Goal: Task Accomplishment & Management: Manage account settings

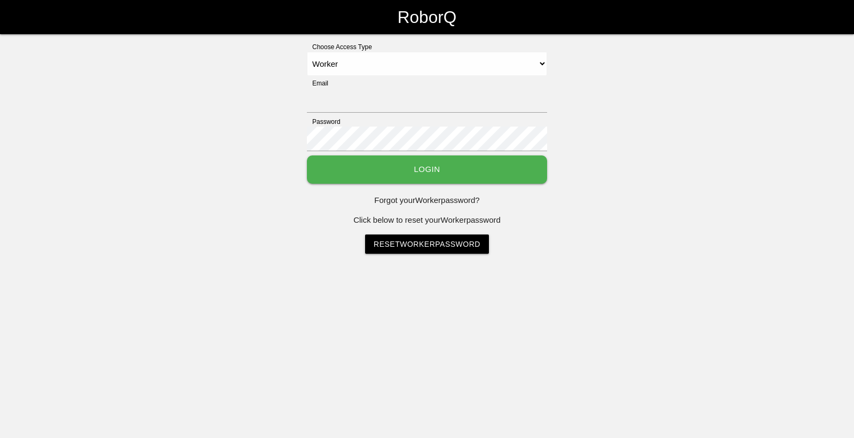
select select "Worker"
type input "[EMAIL_ADDRESS][DOMAIN_NAME]"
click at [461, 168] on button "Login" at bounding box center [427, 169] width 240 height 28
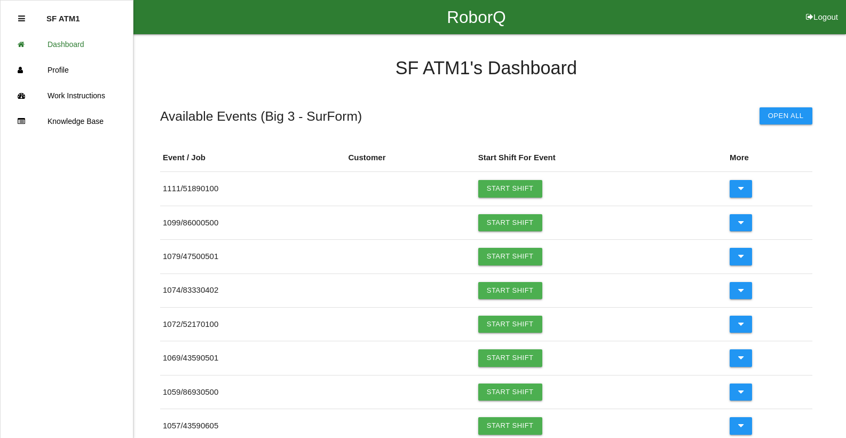
click at [831, 8] on button "Logout" at bounding box center [822, 4] width 48 height 8
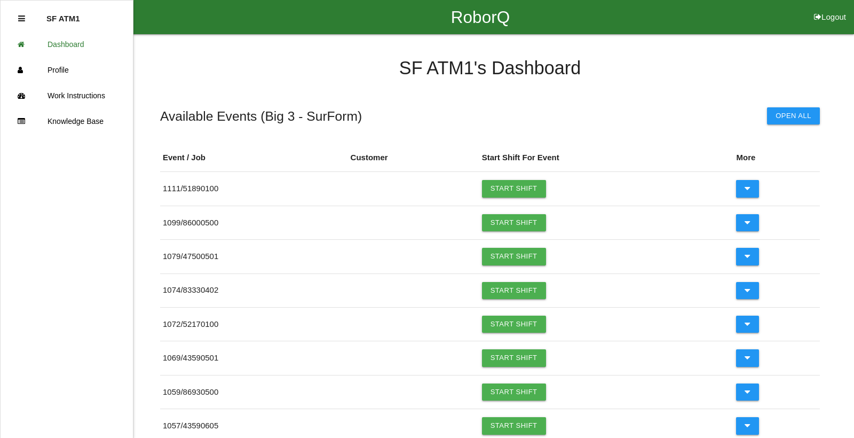
select select "Worker"
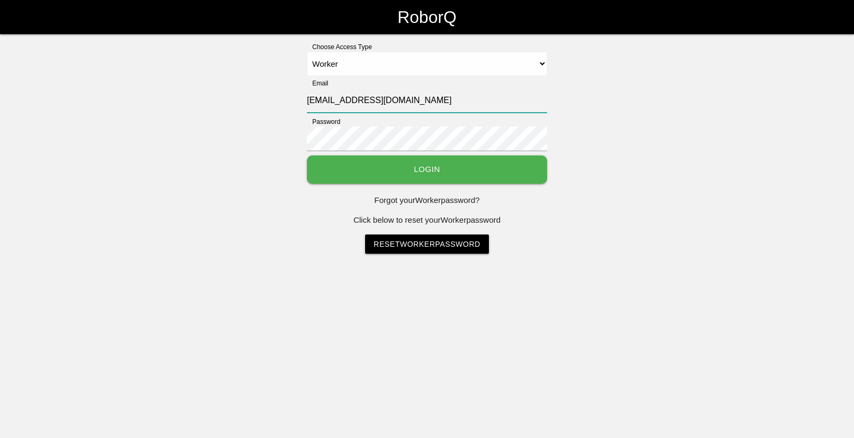
drag, startPoint x: 330, startPoint y: 101, endPoint x: 299, endPoint y: 106, distance: 31.9
click at [299, 106] on div "Choose Access Type Select Access Type Admin Customer Supervisor Worker Email sf…" at bounding box center [427, 147] width 854 height 211
click at [273, 109] on div "Choose Access Type Select Access Type Admin Customer Supervisor Worker Email sf…" at bounding box center [427, 147] width 854 height 211
click at [332, 101] on input "[EMAIL_ADDRESS][DOMAIN_NAME]" at bounding box center [427, 100] width 240 height 25
click at [329, 102] on input "[EMAIL_ADDRESS][DOMAIN_NAME]" at bounding box center [427, 100] width 240 height 25
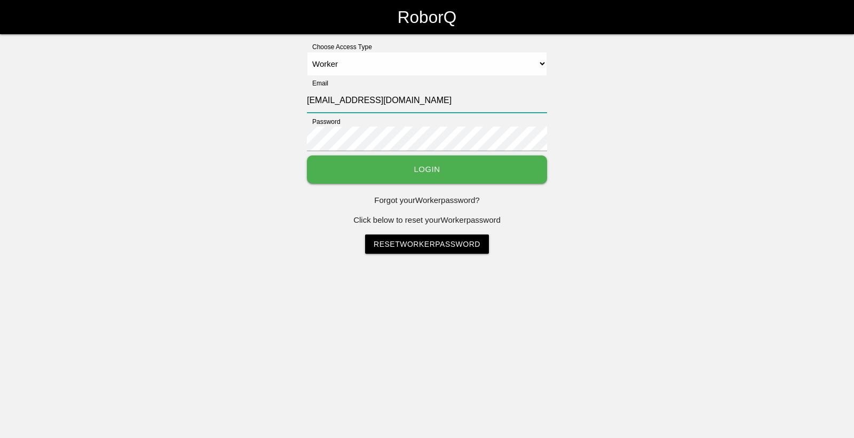
click at [329, 102] on input "[EMAIL_ADDRESS][DOMAIN_NAME]" at bounding box center [427, 100] width 240 height 25
drag, startPoint x: 330, startPoint y: 101, endPoint x: 352, endPoint y: 102, distance: 22.5
click at [352, 102] on input "[EMAIL_ADDRESS][DOMAIN_NAME]" at bounding box center [427, 100] width 240 height 25
click at [352, 103] on input "[EMAIL_ADDRESS][DOMAIN_NAME]" at bounding box center [427, 100] width 240 height 25
click at [333, 101] on input "[EMAIL_ADDRESS][DOMAIN_NAME]" at bounding box center [427, 100] width 240 height 25
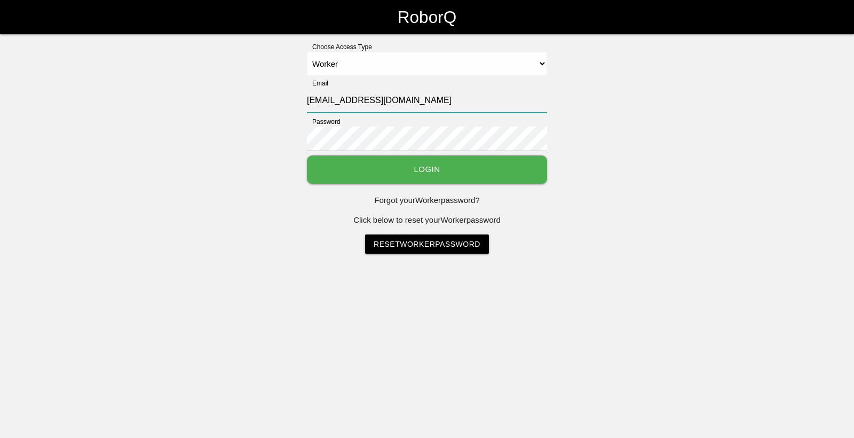
drag, startPoint x: 333, startPoint y: 101, endPoint x: 314, endPoint y: 104, distance: 19.5
click at [314, 104] on input "[EMAIL_ADDRESS][DOMAIN_NAME]" at bounding box center [427, 100] width 240 height 25
click at [574, 248] on div "Choose Access Type Select Access Type Admin Customer Supervisor Worker Email sf…" at bounding box center [427, 147] width 854 height 211
click at [329, 100] on input "[EMAIL_ADDRESS][DOMAIN_NAME]" at bounding box center [427, 100] width 240 height 25
click at [331, 100] on input "[EMAIL_ADDRESS][DOMAIN_NAME]" at bounding box center [427, 100] width 240 height 25
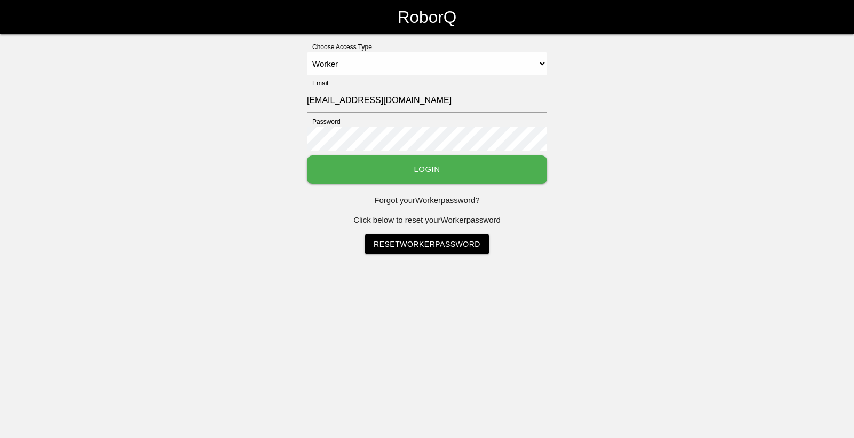
click at [203, 129] on div "Choose Access Type Select Access Type Admin Customer Supervisor Worker Email sf…" at bounding box center [427, 147] width 854 height 211
select select "Worker"
click at [331, 99] on input "sfatm1@big3precision.com" at bounding box center [427, 100] width 240 height 25
click at [329, 104] on input "sfatm1@big3precision.com" at bounding box center [427, 100] width 240 height 25
click at [331, 100] on input "sfatm1@big3precision.com" at bounding box center [427, 100] width 240 height 25
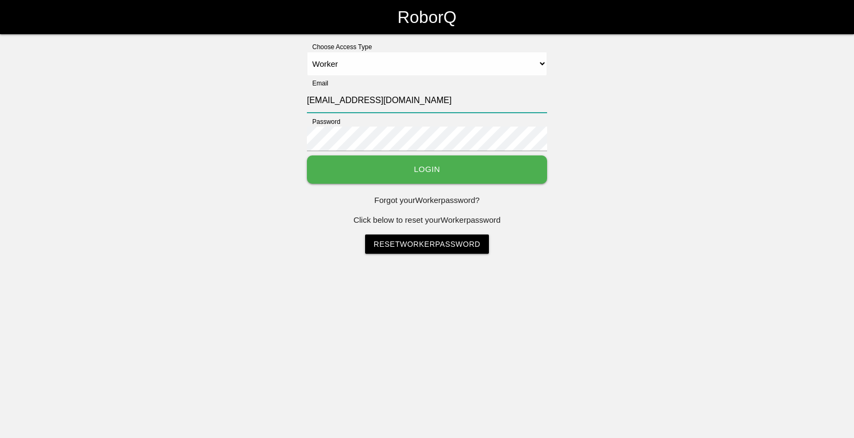
type input "sfatm186010500-2634@big3precision.com"
click at [389, 102] on input "sfatm186010500-2634@big3precision.com" at bounding box center [427, 100] width 240 height 25
drag, startPoint x: 393, startPoint y: 100, endPoint x: 300, endPoint y: 99, distance: 92.3
click at [300, 99] on div "Choose Access Type Select Access Type Admin Customer Supervisor Worker Email sf…" at bounding box center [427, 147] width 854 height 211
click at [389, 103] on input "sfatm186010500-2634@big3precision.com" at bounding box center [427, 100] width 240 height 25
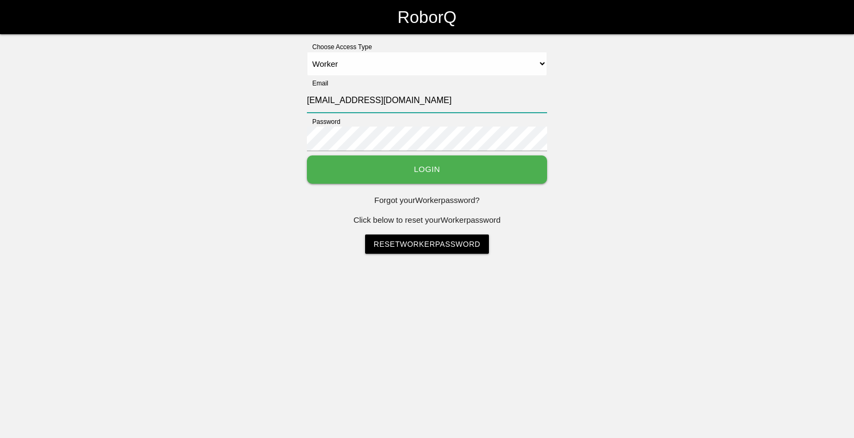
click at [390, 98] on input "sfatm186010500-2634@big3precision.com" at bounding box center [427, 100] width 240 height 25
type input "[EMAIL_ADDRESS][DOMAIN_NAME]"
click at [438, 100] on input "[EMAIL_ADDRESS][DOMAIN_NAME]" at bounding box center [427, 100] width 240 height 25
click at [439, 106] on input "[EMAIL_ADDRESS][DOMAIN_NAME]" at bounding box center [427, 100] width 240 height 25
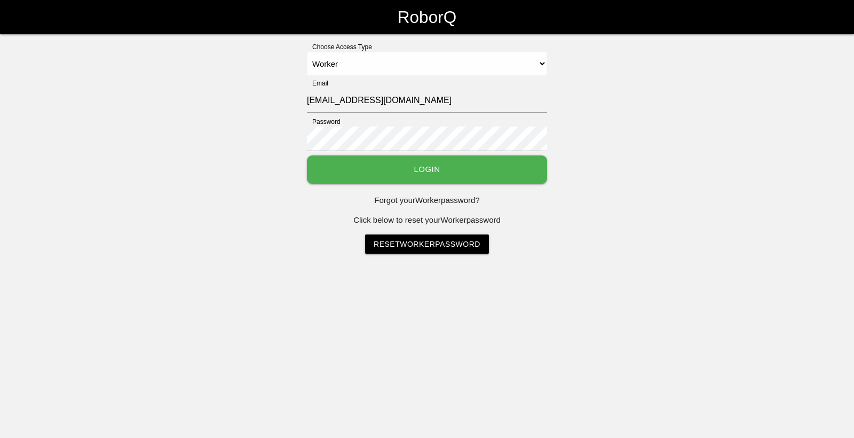
click at [687, 137] on div "Choose Access Type Select Access Type Admin Customer Supervisor Worker Email [E…" at bounding box center [427, 147] width 854 height 211
drag, startPoint x: 648, startPoint y: 186, endPoint x: 648, endPoint y: 193, distance: 6.4
click at [650, 187] on div "Choose Access Type Select Access Type Admin Customer Supervisor Worker Email [E…" at bounding box center [427, 147] width 854 height 211
click at [509, 175] on button "Login" at bounding box center [427, 169] width 240 height 28
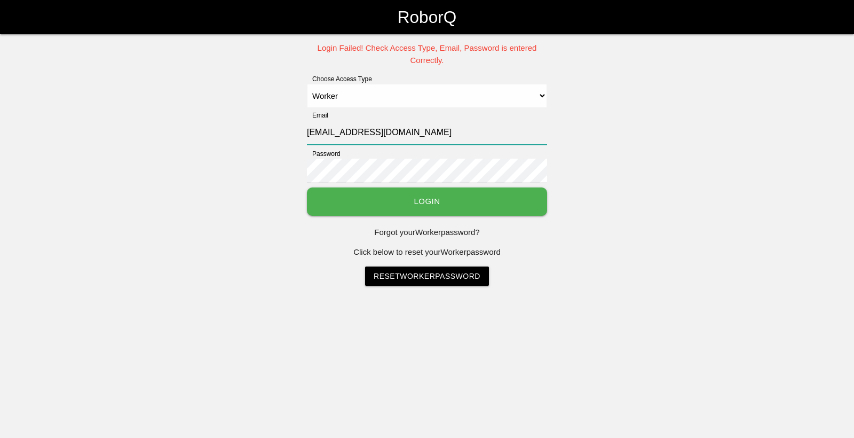
click at [484, 133] on input "[EMAIL_ADDRESS][DOMAIN_NAME]" at bounding box center [427, 132] width 240 height 25
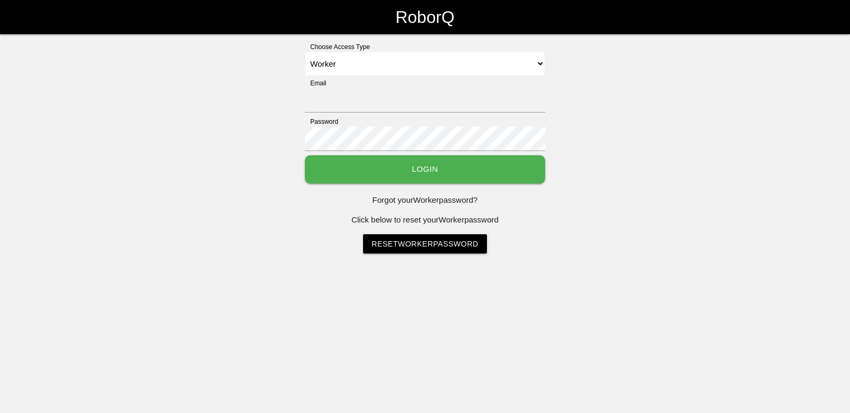
select select "Worker"
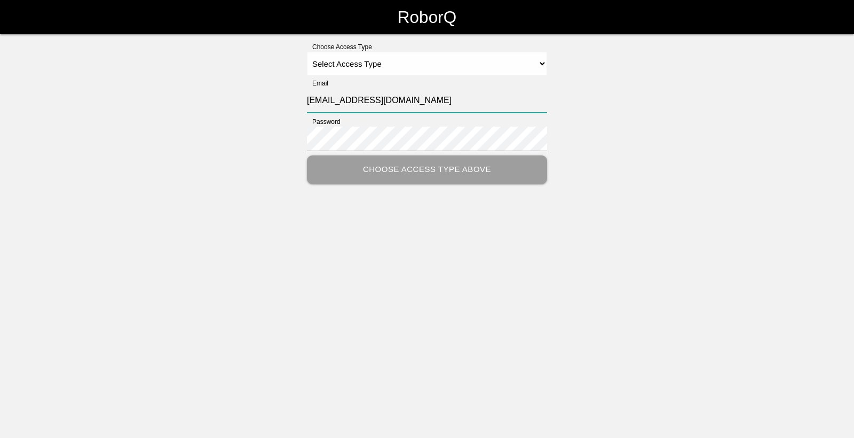
click at [326, 100] on input "sfatm1@big3precision.com" at bounding box center [427, 100] width 240 height 25
click at [425, 100] on input "sfmaac1@big3precision.com" at bounding box center [427, 100] width 240 height 25
click at [427, 100] on input "sfmaac1@big3precision.com" at bounding box center [427, 100] width 240 height 25
click at [433, 100] on input "sfmaac1@big3precision.com" at bounding box center [427, 100] width 240 height 25
click at [435, 100] on input "sfmaac1@big3precision.com" at bounding box center [427, 100] width 240 height 25
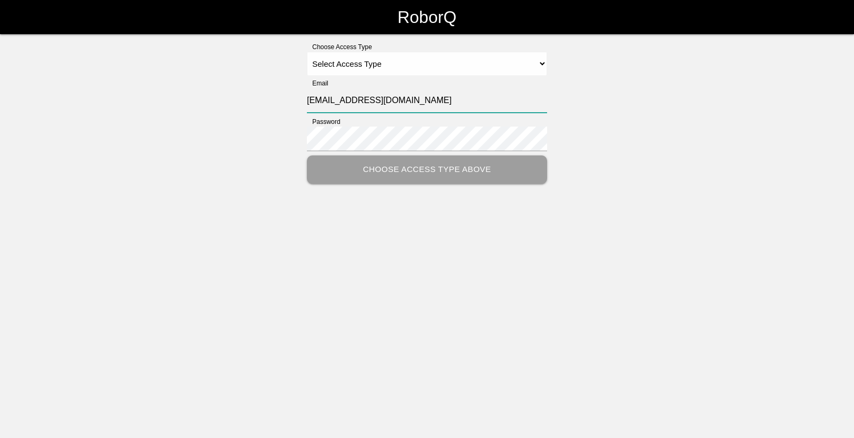
type input "sfmaac1@big3precision.com"
click at [465, 96] on input "sfmaac1@big3precision.com" at bounding box center [427, 100] width 240 height 25
click at [518, 69] on select "Select Access Type Admin Customer Supervisor Worker" at bounding box center [427, 64] width 240 height 24
select select "Worker"
click at [307, 52] on select "Select Access Type Admin Customer Supervisor Worker" at bounding box center [427, 64] width 240 height 24
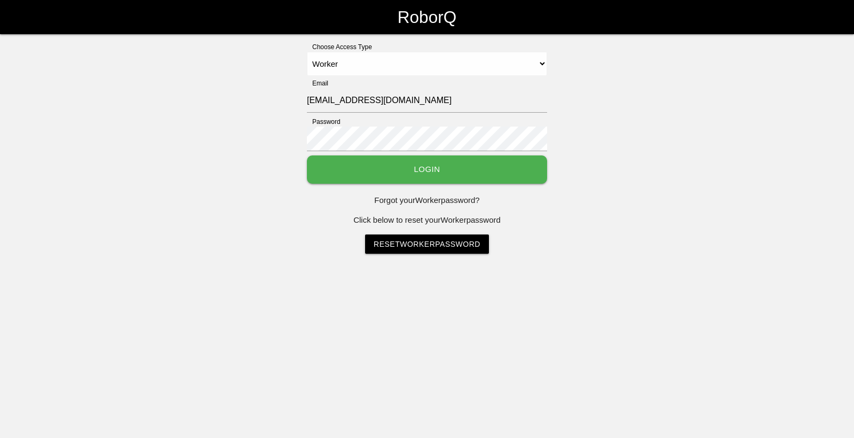
click at [430, 170] on button "Login" at bounding box center [427, 169] width 240 height 28
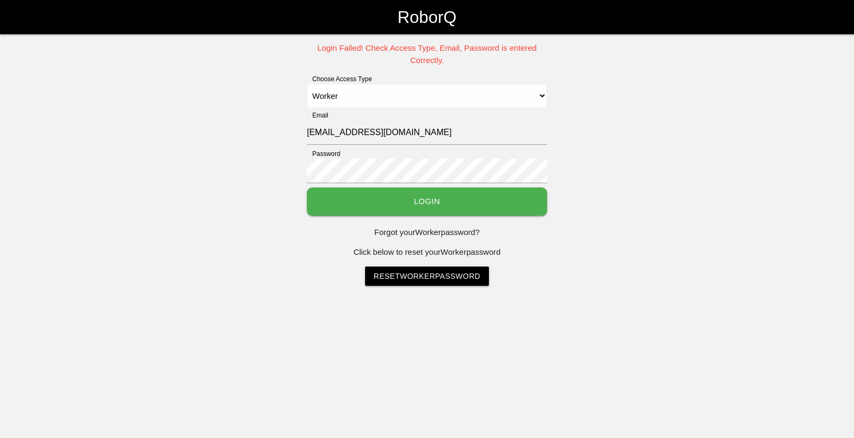
click at [260, 241] on div "Login Failed! Check Access Type, Email, Password is entered Correctly. Choose A…" at bounding box center [427, 163] width 854 height 243
click at [407, 198] on button "Login" at bounding box center [427, 201] width 240 height 28
click at [307, 187] on button "Login" at bounding box center [427, 201] width 240 height 28
click at [192, 252] on div "Login Failed! Check Access Type, Email, Password is entered Correctly. Choose A…" at bounding box center [427, 163] width 854 height 243
click at [429, 195] on button "Login" at bounding box center [427, 201] width 240 height 28
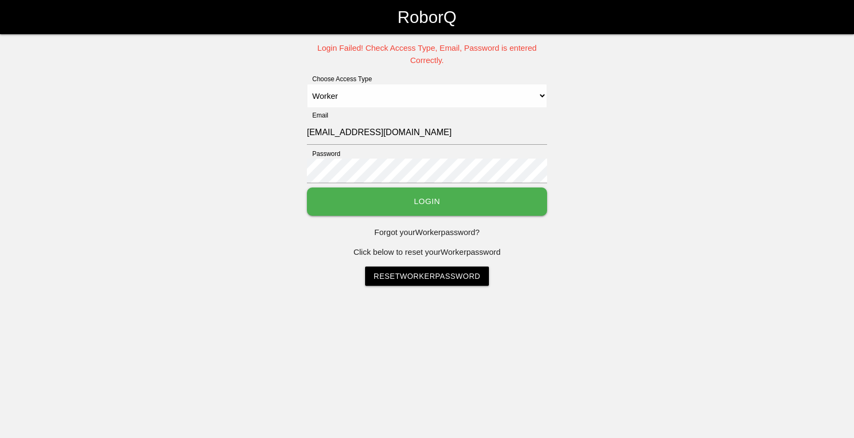
click at [739, 220] on div "Login Failed! Check Access Type, Email, Password is entered Correctly. Choose A…" at bounding box center [427, 163] width 854 height 243
click at [479, 208] on button "Login" at bounding box center [427, 201] width 240 height 28
click at [631, 203] on div "Login Failed! Check Access Type, Email, Password is entered Correctly. Choose A…" at bounding box center [427, 163] width 854 height 243
click at [498, 211] on button "Login" at bounding box center [427, 201] width 240 height 28
click at [457, 276] on link "Reset Worker Password" at bounding box center [427, 275] width 124 height 19
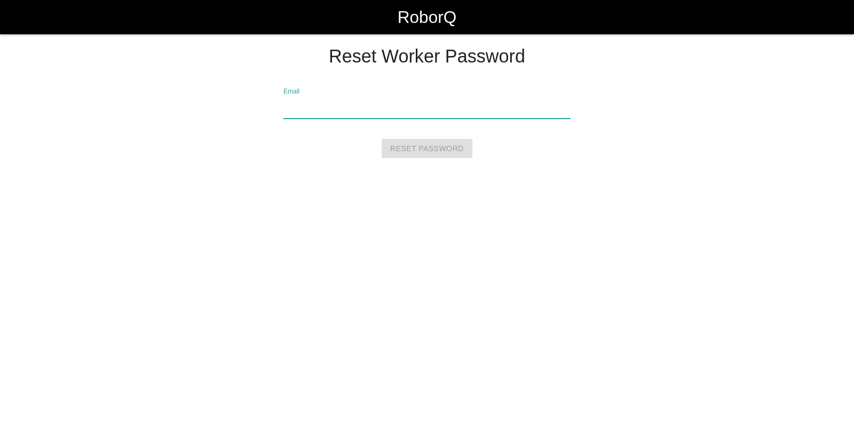
click at [306, 108] on input "Email" at bounding box center [426, 106] width 287 height 25
type input "[EMAIL_ADDRESS][DOMAIN_NAME]"
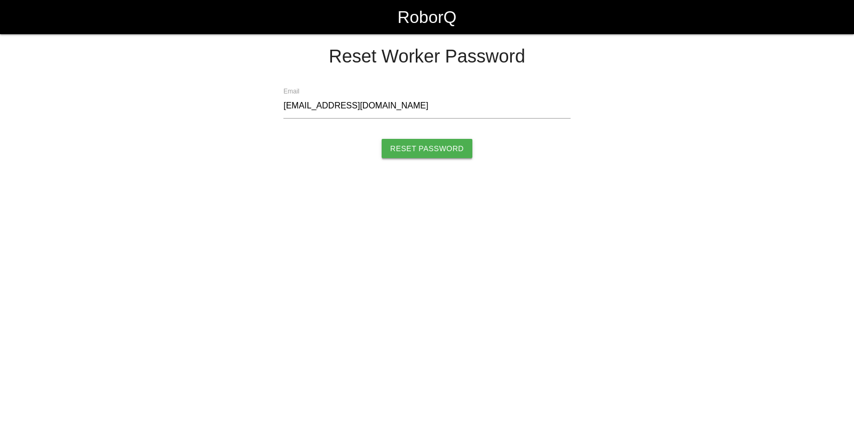
click at [433, 147] on input "Reset Password" at bounding box center [427, 148] width 91 height 19
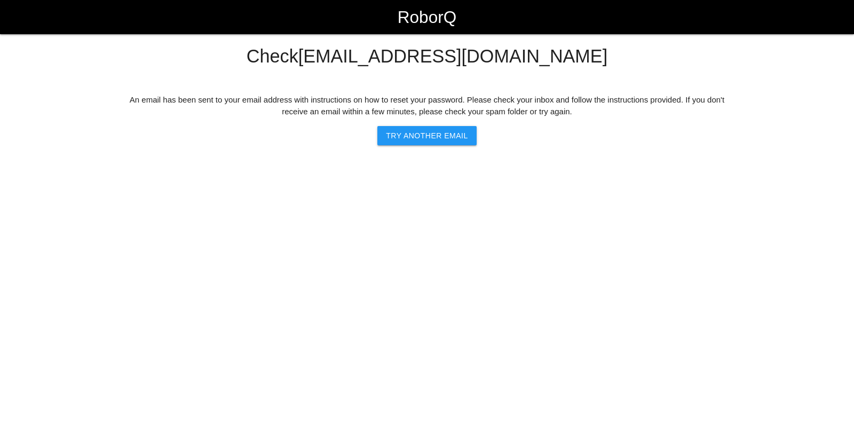
click at [760, 182] on html "RoborQ Check sfmaac@big3precision.com An email has been sent to your email addr…" at bounding box center [427, 99] width 854 height 199
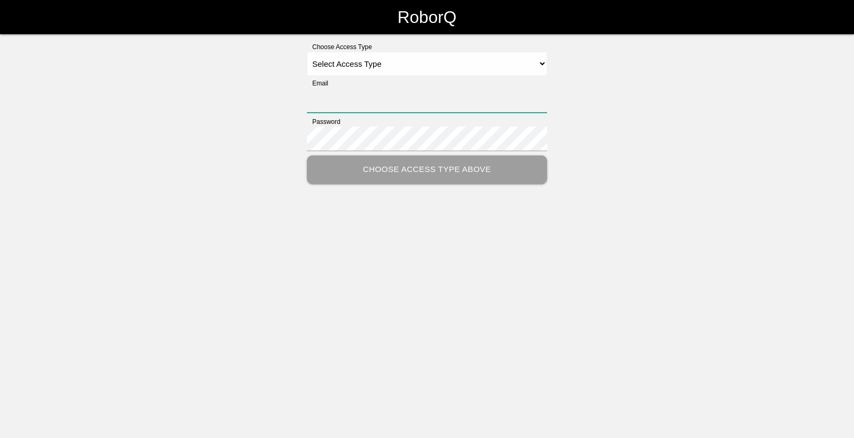
type input "[EMAIL_ADDRESS][DOMAIN_NAME]"
click at [544, 62] on select "Select Access Type Admin Customer Supervisor Worker" at bounding box center [427, 64] width 240 height 24
select select "Worker"
click at [307, 52] on select "Select Access Type Admin Customer Supervisor Worker" at bounding box center [427, 64] width 240 height 24
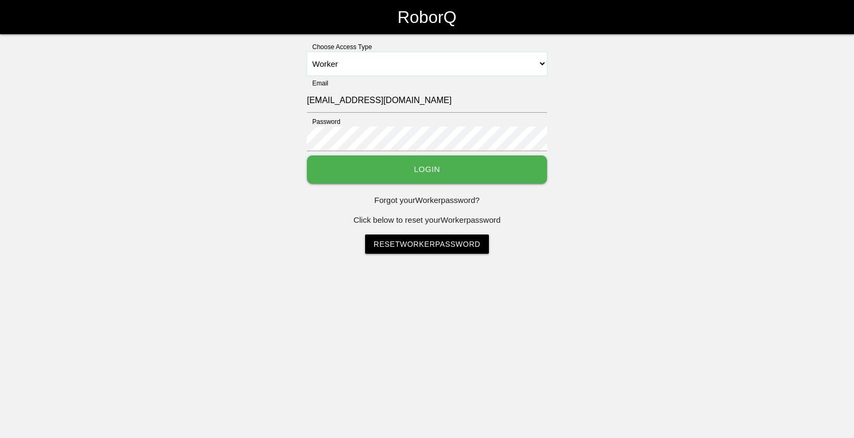
click at [540, 62] on select "Select Access Type Admin Customer Supervisor Worker" at bounding box center [427, 64] width 240 height 24
click at [307, 52] on select "Select Access Type Admin Customer Supervisor Worker" at bounding box center [427, 64] width 240 height 24
click at [421, 99] on input "[EMAIL_ADDRESS][DOMAIN_NAME]" at bounding box center [427, 100] width 240 height 25
type input "s"
type input "sfmaacbig3"
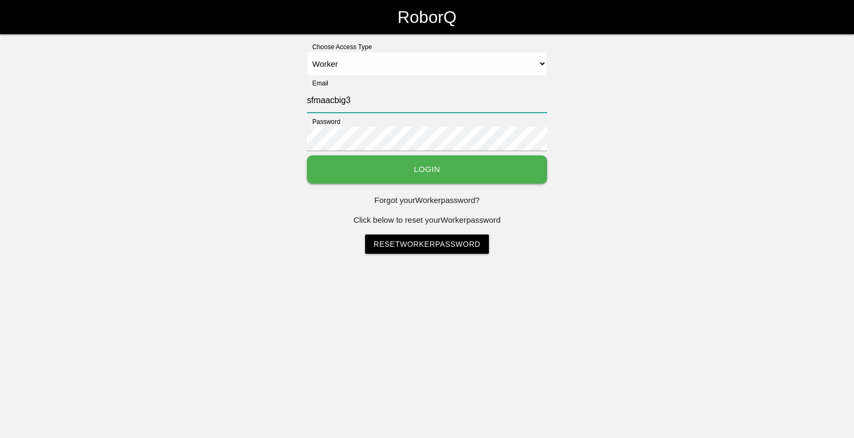
drag, startPoint x: 350, startPoint y: 103, endPoint x: 298, endPoint y: 102, distance: 51.8
click at [298, 102] on div "Choose Access Type Select Access Type Admin Customer Supervisor Worker Email sf…" at bounding box center [427, 147] width 854 height 211
type input "[EMAIL_ADDRESS][DOMAIN_NAME]"
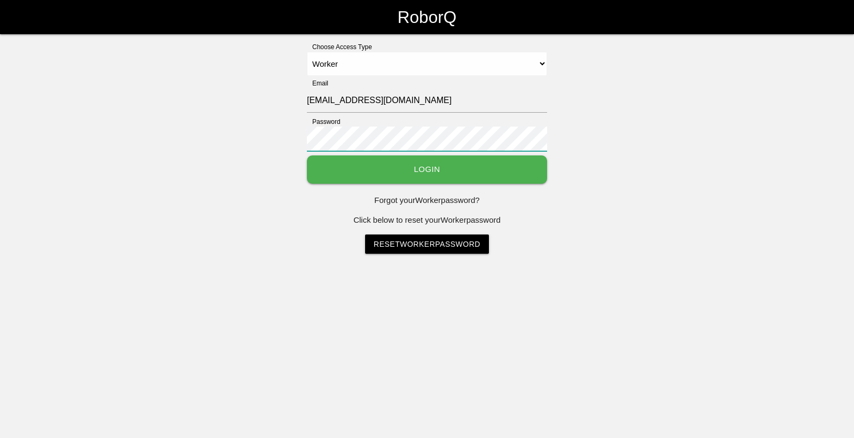
click at [291, 133] on div "Choose Access Type Select Access Type Admin Customer Supervisor Worker Email [E…" at bounding box center [427, 147] width 854 height 211
click at [409, 241] on link "Reset Worker Password" at bounding box center [427, 243] width 124 height 19
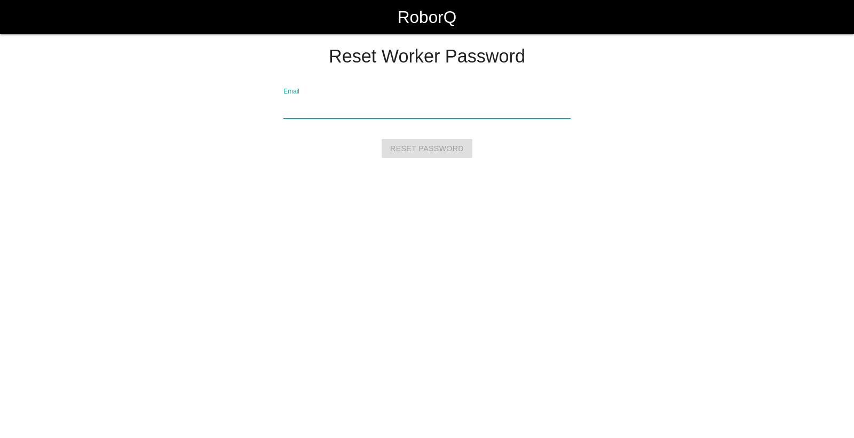
click at [292, 107] on input "Email" at bounding box center [426, 106] width 287 height 25
click at [277, 136] on div "Reset Worker Password Email Reset Password" at bounding box center [427, 106] width 598 height 120
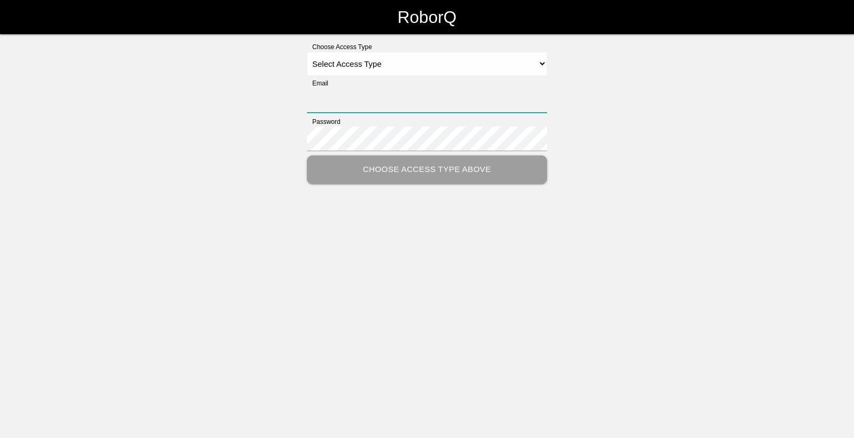
type input "[EMAIL_ADDRESS][DOMAIN_NAME]"
click at [541, 61] on select "Select Access Type Admin Customer Supervisor Worker" at bounding box center [427, 64] width 240 height 24
click at [307, 52] on select "Select Access Type Admin Customer Supervisor Worker" at bounding box center [427, 64] width 240 height 24
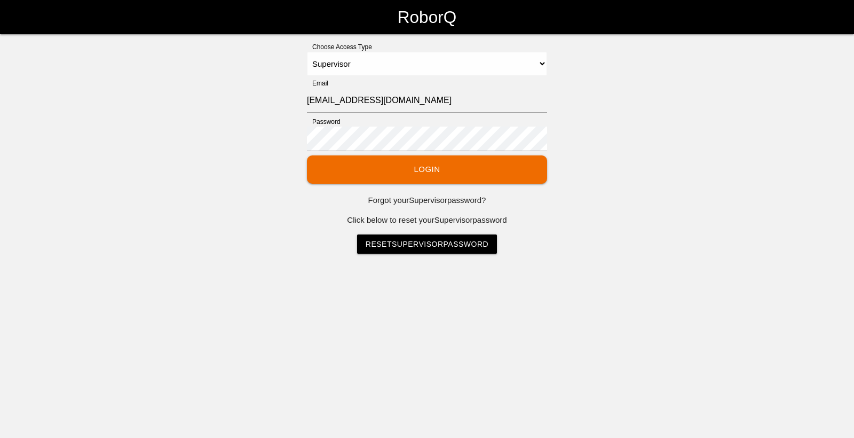
click at [414, 170] on button "Login" at bounding box center [427, 169] width 240 height 28
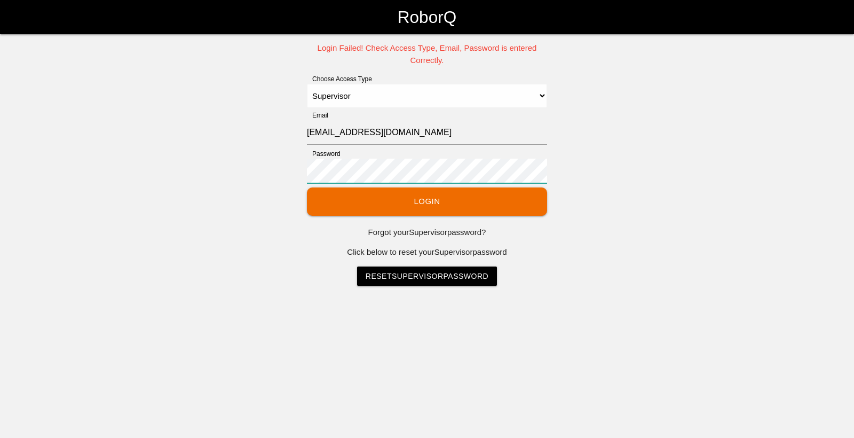
click at [299, 169] on div "Login Failed! Check Access Type, Email, Password is entered Correctly. Choose A…" at bounding box center [427, 163] width 854 height 243
click at [307, 187] on button "Login" at bounding box center [427, 201] width 240 height 28
click at [273, 208] on div "Login Failed! Check Access Type, Email, Password is entered Correctly. Choose A…" at bounding box center [427, 163] width 854 height 243
click at [397, 200] on button "Login" at bounding box center [427, 201] width 240 height 28
click at [421, 203] on button "Login" at bounding box center [427, 201] width 240 height 28
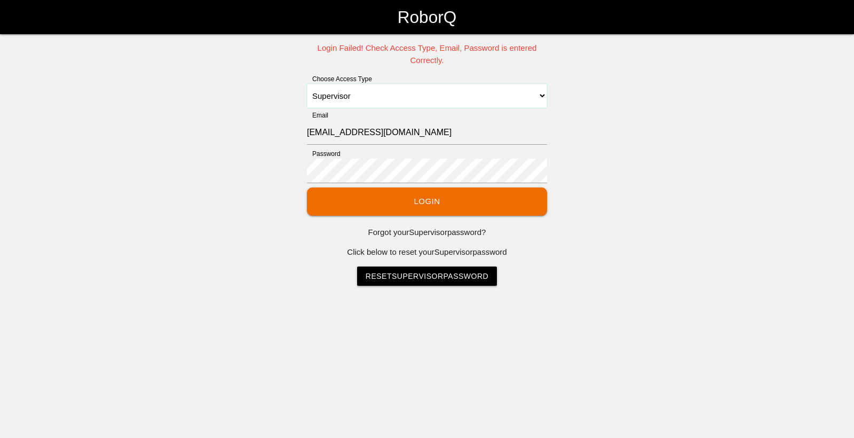
click at [543, 96] on select "Select Access Type Admin Customer Supervisor Worker" at bounding box center [427, 96] width 240 height 24
select select "Worker"
click at [307, 84] on select "Select Access Type Admin Customer Supervisor Worker" at bounding box center [427, 96] width 240 height 24
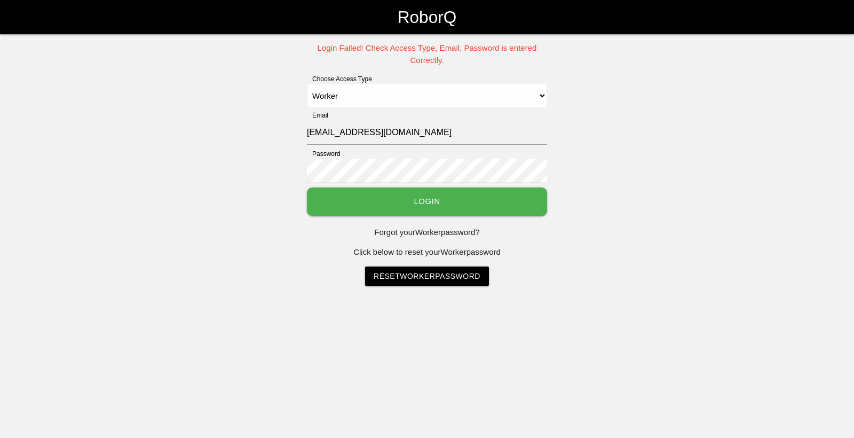
click at [411, 196] on button "Login" at bounding box center [427, 201] width 240 height 28
click at [295, 169] on div "Login Failed! Check Access Type, Email, Password is entered Correctly. Choose A…" at bounding box center [427, 163] width 854 height 243
click at [543, 93] on select "Select Access Type Admin Customer Supervisor Worker" at bounding box center [427, 96] width 240 height 24
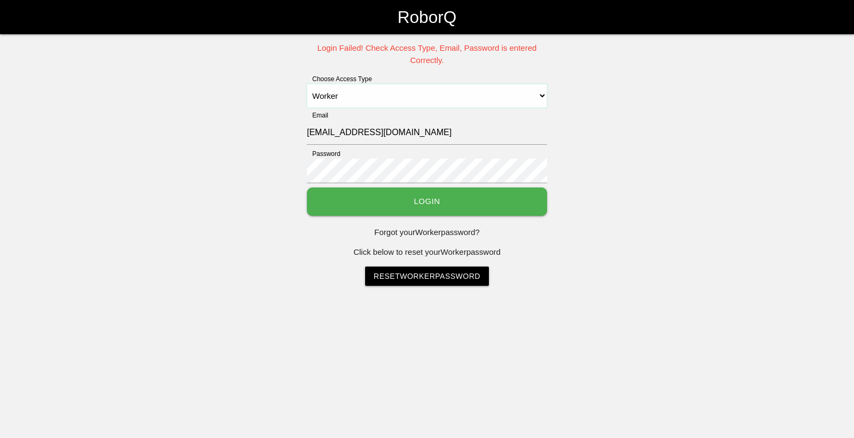
click at [370, 99] on select "Select Access Type Admin Customer Supervisor Worker" at bounding box center [427, 96] width 240 height 24
click at [258, 216] on div "Login Failed! Check Access Type, Email, Password is entered Correctly. Choose A…" at bounding box center [427, 163] width 854 height 243
click at [415, 202] on button "Login" at bounding box center [427, 201] width 240 height 28
click at [426, 204] on button "Login" at bounding box center [427, 201] width 240 height 28
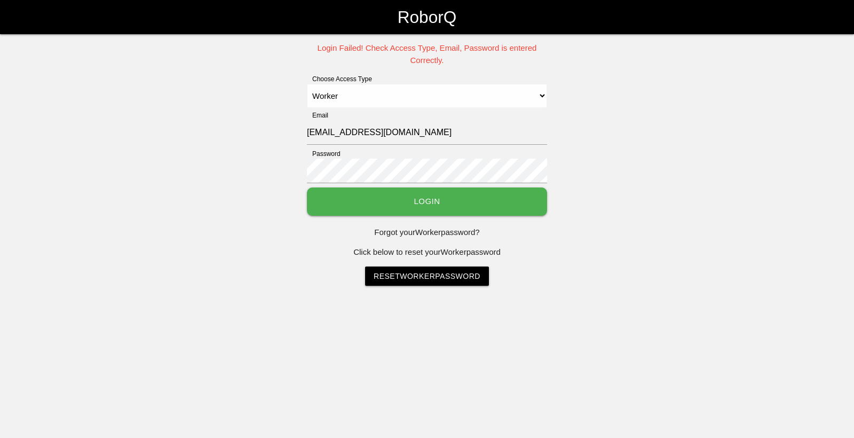
click at [407, 203] on button "Login" at bounding box center [427, 201] width 240 height 28
click at [408, 201] on button "Login" at bounding box center [427, 201] width 240 height 28
click at [433, 204] on button "Login" at bounding box center [427, 201] width 240 height 28
click at [410, 133] on input "[EMAIL_ADDRESS][DOMAIN_NAME]" at bounding box center [427, 132] width 240 height 25
type input "[EMAIL_ADDRESS][DOMAIN_NAME]"
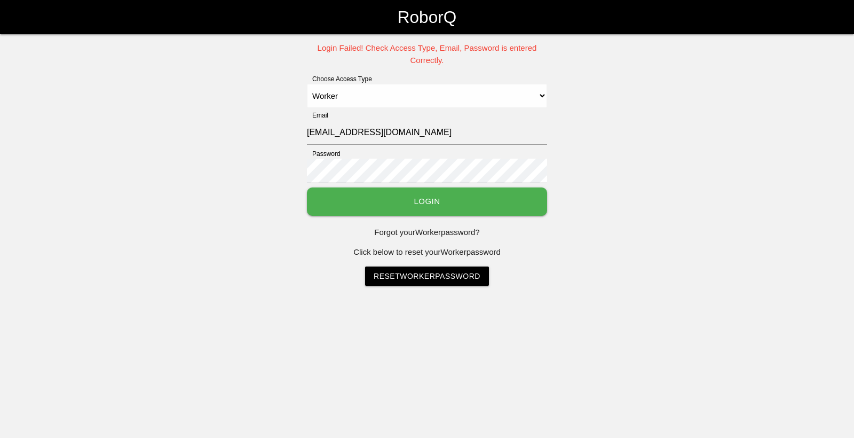
click at [419, 199] on button "Login" at bounding box center [427, 201] width 240 height 28
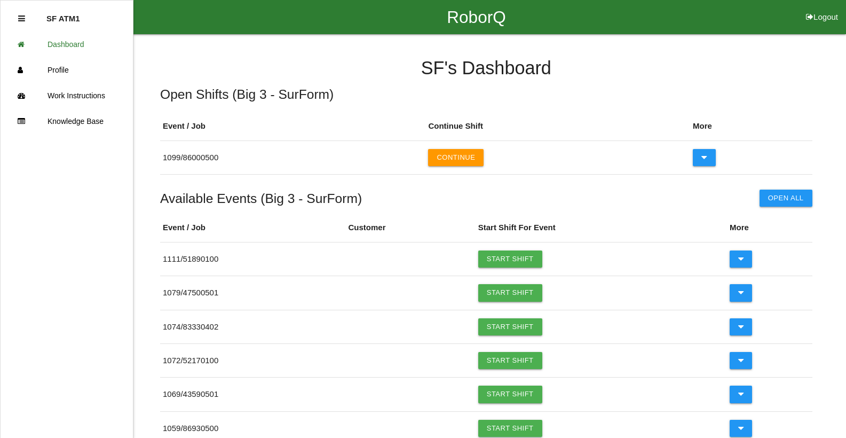
click at [23, 18] on icon at bounding box center [21, 18] width 7 height 8
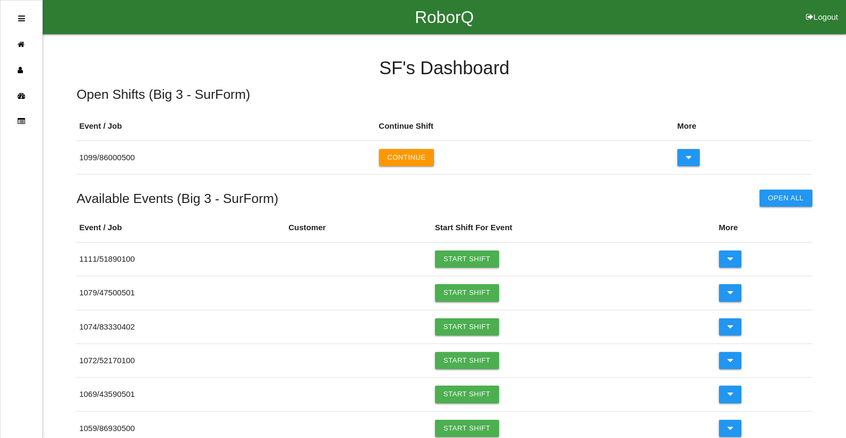
click at [22, 23] on div at bounding box center [21, 19] width 7 height 26
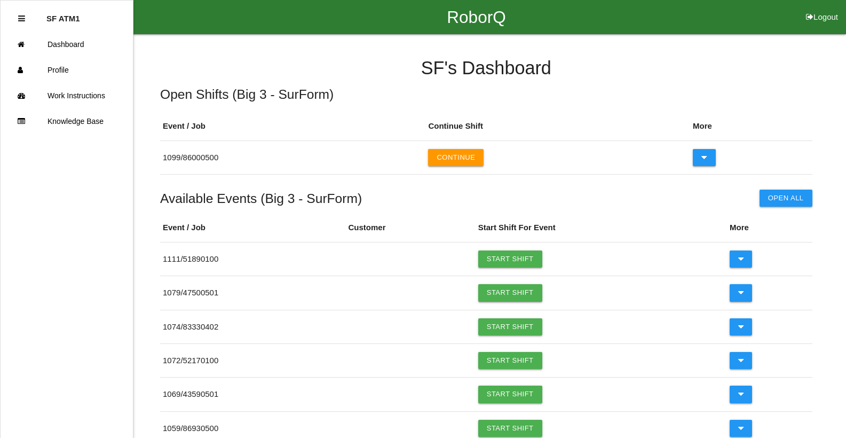
click at [819, 8] on button "Logout" at bounding box center [822, 4] width 48 height 8
select select "Worker"
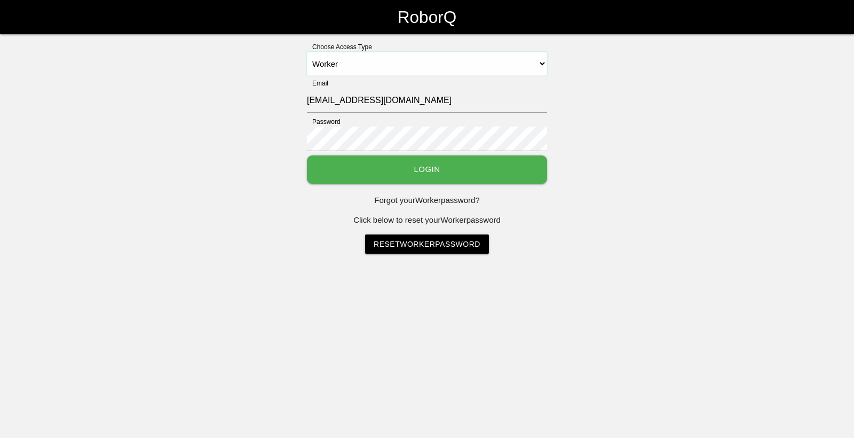
click at [546, 63] on select "Select Access Type Admin Customer Supervisor Worker" at bounding box center [427, 64] width 240 height 24
click at [307, 52] on select "Select Access Type Admin Customer Supervisor Worker" at bounding box center [427, 64] width 240 height 24
click at [419, 102] on input "[EMAIL_ADDRESS][DOMAIN_NAME]" at bounding box center [427, 100] width 240 height 25
type input "[EMAIL_ADDRESS][DOMAIN_NAME]"
click at [413, 168] on button "Login" at bounding box center [427, 169] width 240 height 28
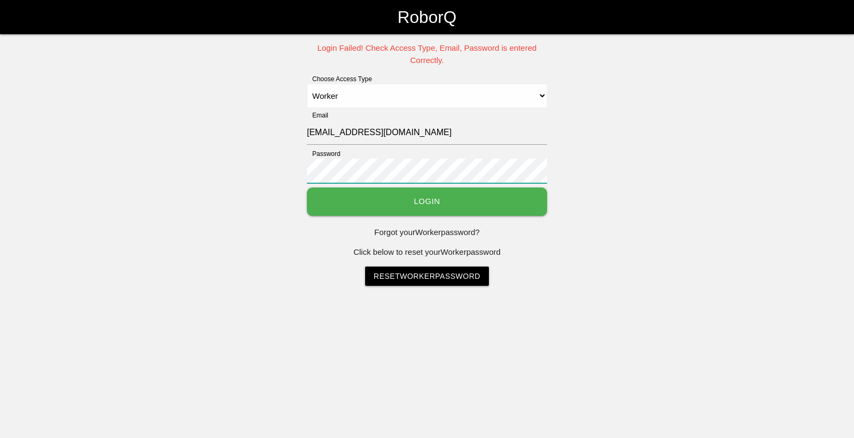
click at [296, 173] on div "Login Failed! Check Access Type, Email, Password is entered Correctly. Choose A…" at bounding box center [427, 163] width 854 height 243
click at [307, 187] on button "Login" at bounding box center [427, 201] width 240 height 28
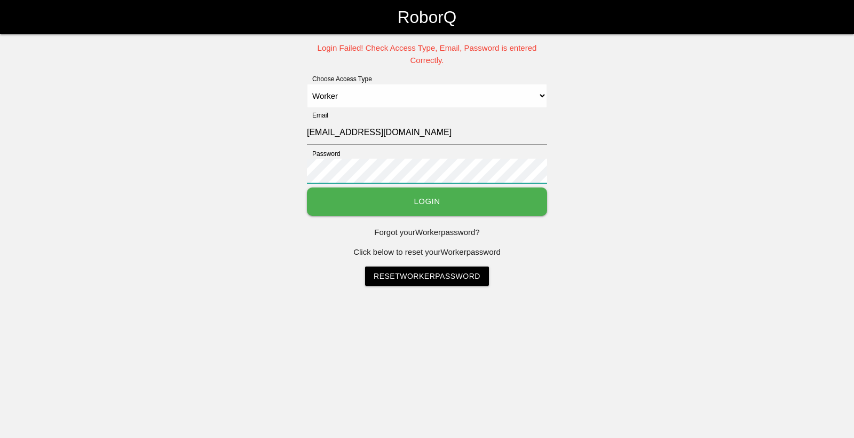
click at [307, 187] on button "Login" at bounding box center [427, 201] width 240 height 28
